Goal: Task Accomplishment & Management: Complete application form

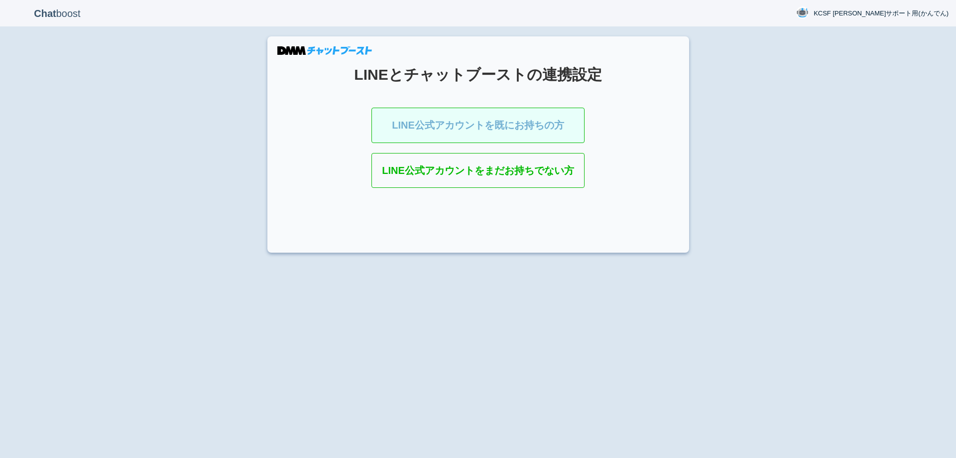
click at [432, 120] on link "LINE公式アカウントを既にお持ちの方" at bounding box center [477, 125] width 213 height 35
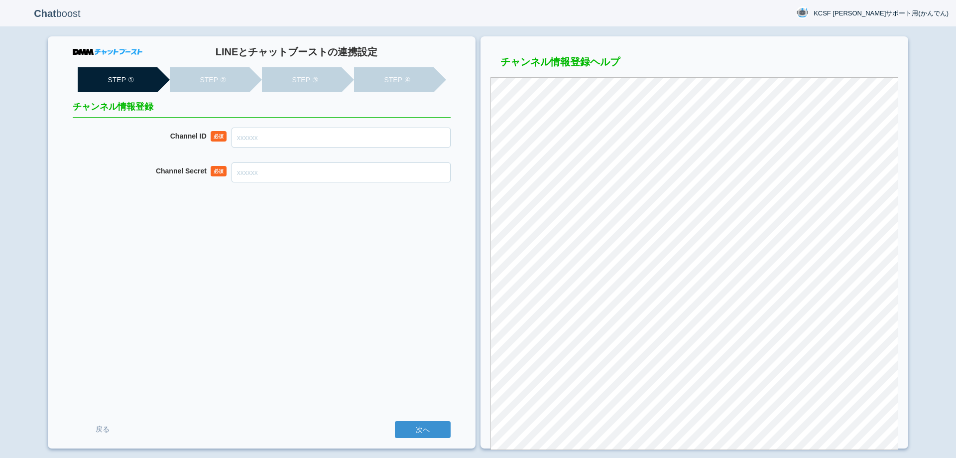
click at [287, 137] on input "Channel ID" at bounding box center [341, 137] width 219 height 20
type input "2007951886"
drag, startPoint x: 258, startPoint y: 173, endPoint x: 263, endPoint y: 174, distance: 5.1
click at [259, 174] on input "Channel Secret" at bounding box center [341, 172] width 219 height 20
paste input "a43a6b393005dc63b328b2c28a61ccdf"
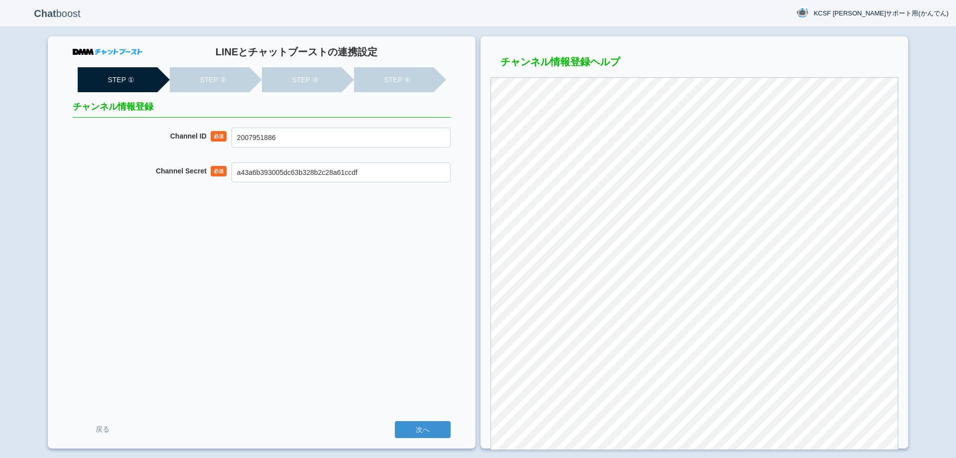
type input "a43a6b393005dc63b328b2c28a61ccdf"
click at [435, 431] on input "次へ" at bounding box center [423, 429] width 56 height 17
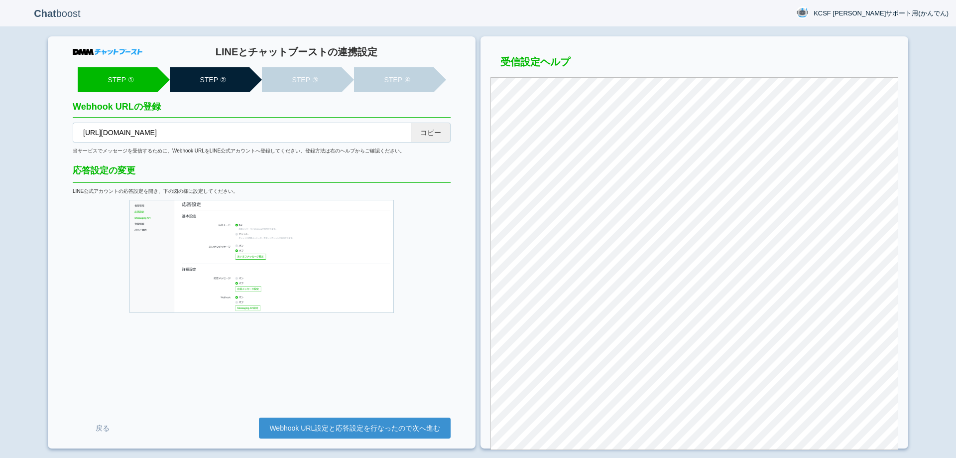
click at [445, 123] on button "コピー" at bounding box center [431, 133] width 40 height 20
drag, startPoint x: 426, startPoint y: 427, endPoint x: 421, endPoint y: 412, distance: 15.6
click at [426, 428] on link "Webhook URL設定と応答設定を行なったので次へ進む" at bounding box center [355, 427] width 192 height 21
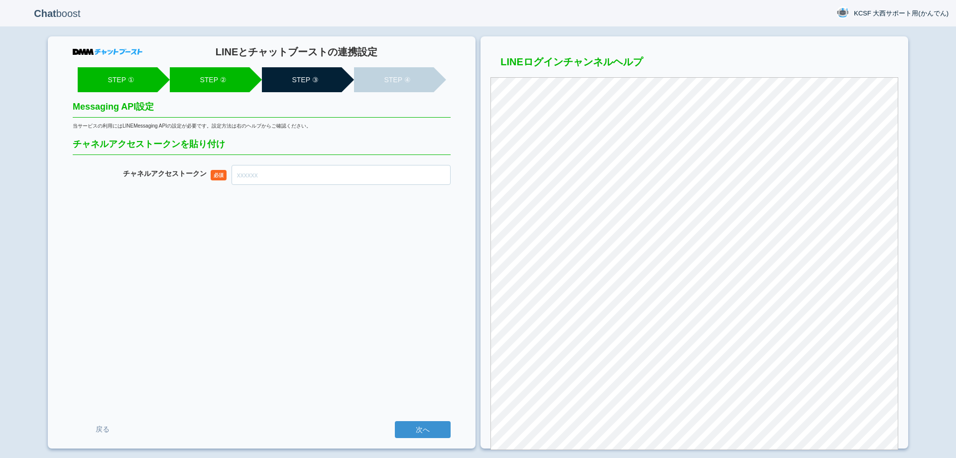
click at [363, 175] on input "チャネル アクセストークン" at bounding box center [341, 175] width 219 height 20
paste input "nxpbSC4M6UUgfw4+4E5ZOZTslpbCQu6hRFRgmIL5anGoVpMGgYUVuuZsOVHGMHoIq86Ifsjc3Ft5Kwj…"
type input "nxpbSC4M6UUgfw4+4E5ZOZTslpbCQu6hRFRgmIL5anGoVpMGgYUVuuZsOVHGMHoIq86Ifsjc3Ft5Kwj…"
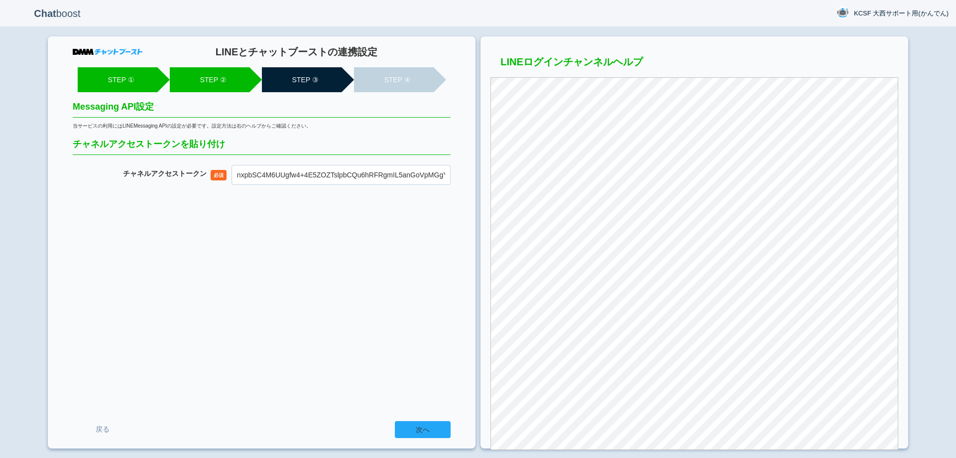
click at [440, 425] on input "次へ" at bounding box center [423, 429] width 56 height 17
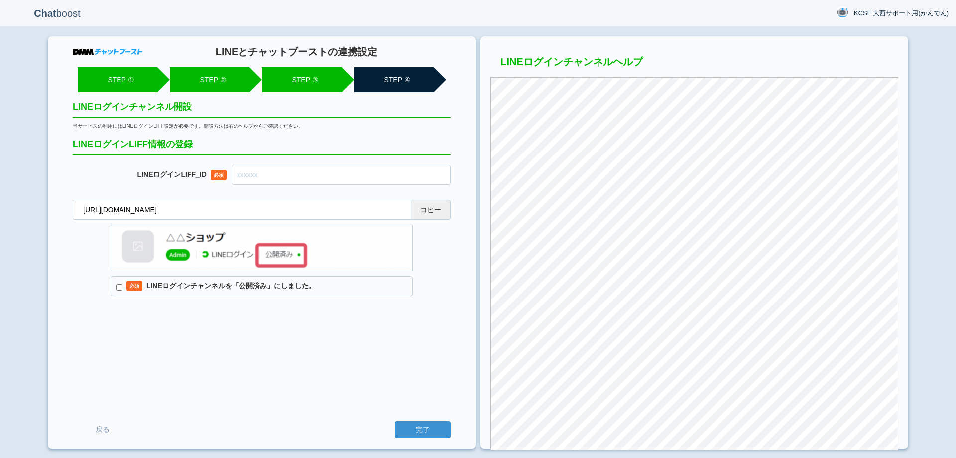
drag, startPoint x: 437, startPoint y: 207, endPoint x: 561, endPoint y: 42, distance: 206.0
click at [438, 208] on button "コピー" at bounding box center [431, 210] width 40 height 20
click at [290, 176] on input "text" at bounding box center [341, 175] width 219 height 20
paste input "2007951899-74RrA5Bx"
type input "2007951899-74RrA5Bx"
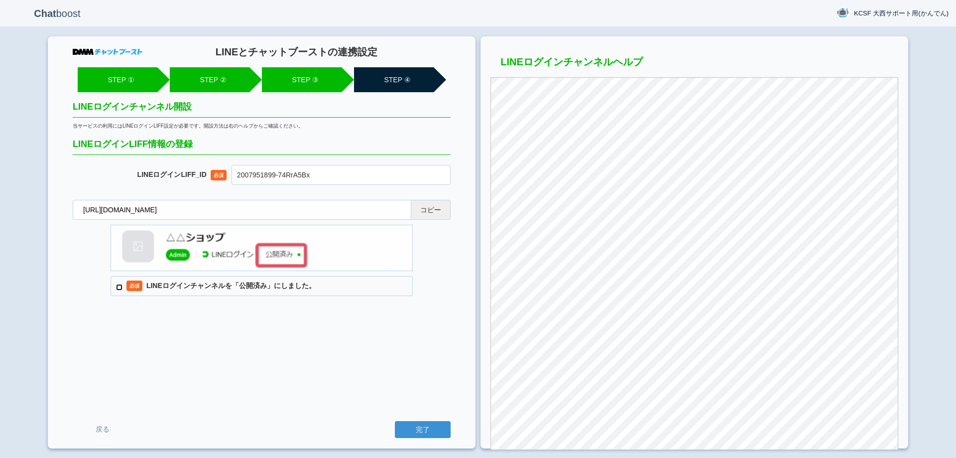
drag, startPoint x: 118, startPoint y: 288, endPoint x: 148, endPoint y: 315, distance: 40.5
click at [120, 289] on input "必須 LINEログインチャンネルを「公開済み」にしました。" at bounding box center [119, 287] width 6 height 6
checkbox input "true"
click at [147, 317] on div "LINEとチャットブーストの連携設定 STEP ① STEP ② STEP ③ STEP ④ LINEログインチャンネル開設 当サービスの利用にはLINEログ…" at bounding box center [262, 242] width 428 height 412
click at [430, 425] on input "完了" at bounding box center [423, 429] width 56 height 17
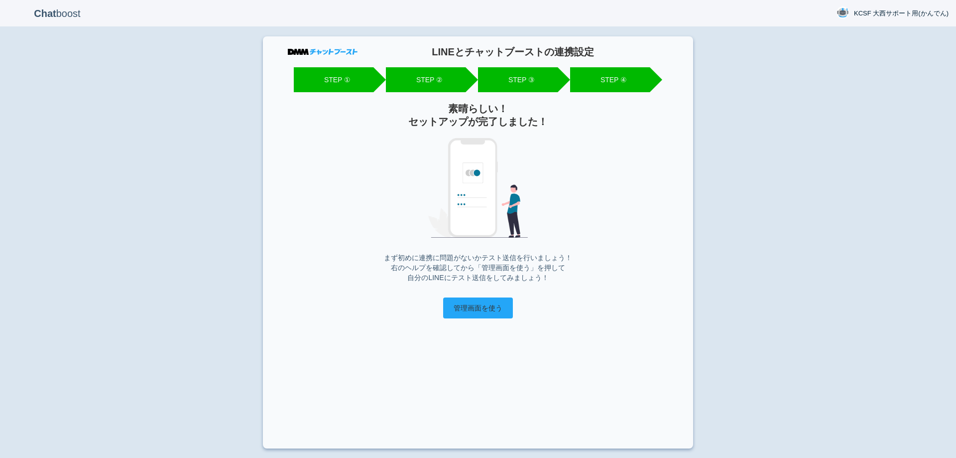
click at [488, 307] on input "管理画面を使う" at bounding box center [478, 307] width 70 height 21
